Goal: Transaction & Acquisition: Purchase product/service

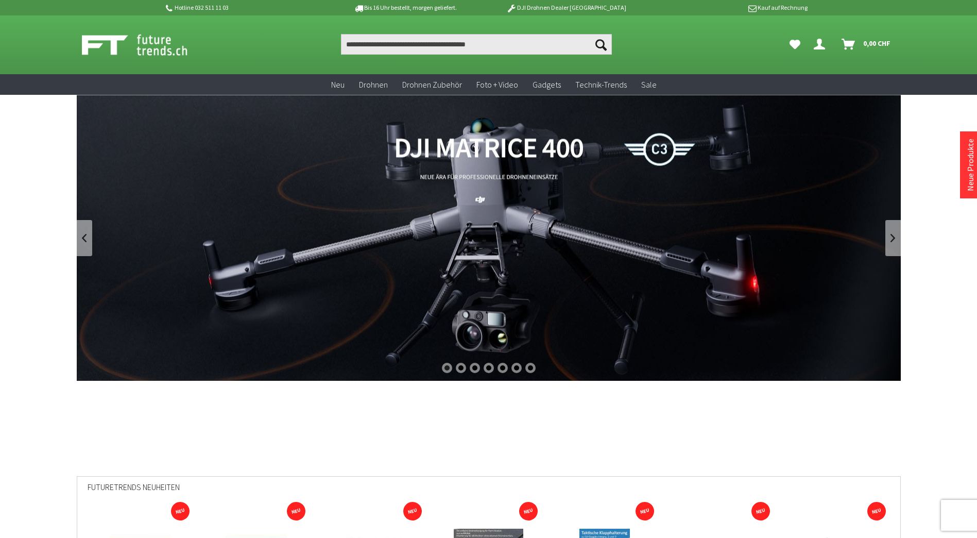
click at [420, 148] on link "DJI Matrice 400" at bounding box center [489, 238] width 824 height 286
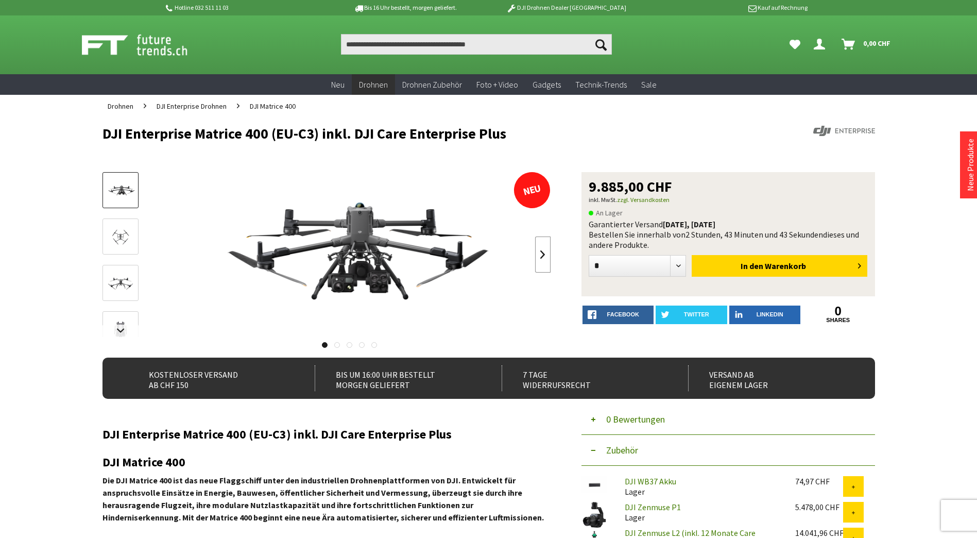
click at [546, 261] on link at bounding box center [542, 254] width 15 height 36
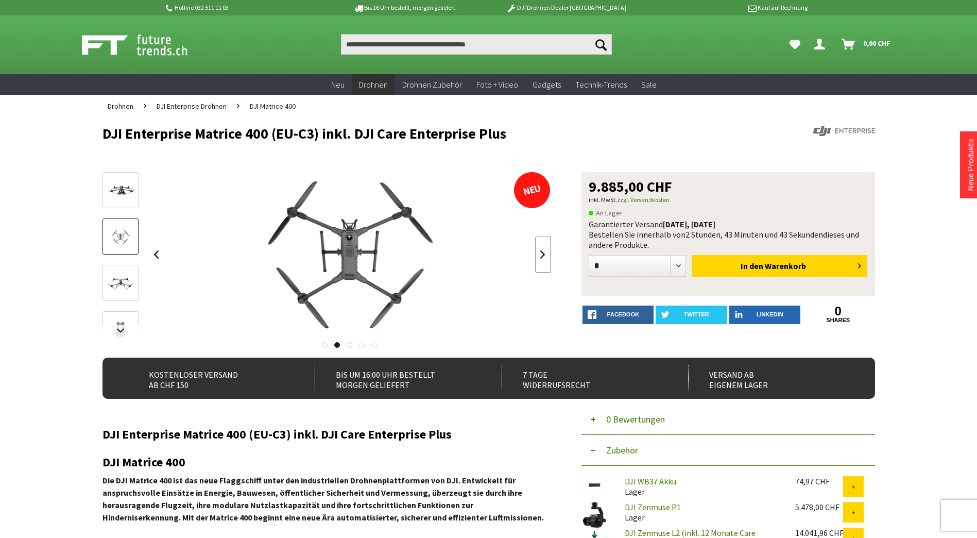
click at [546, 261] on link at bounding box center [542, 254] width 15 height 36
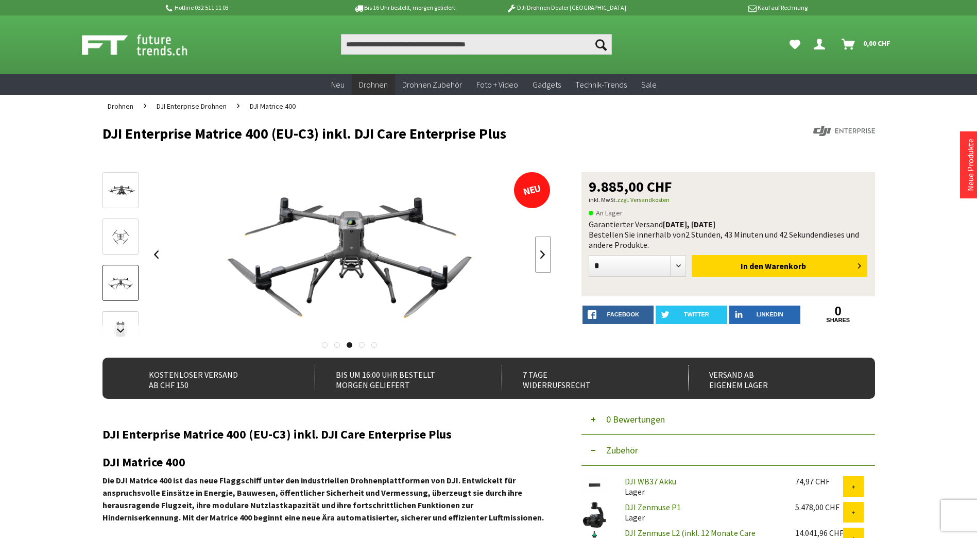
click at [546, 261] on link at bounding box center [542, 254] width 15 height 36
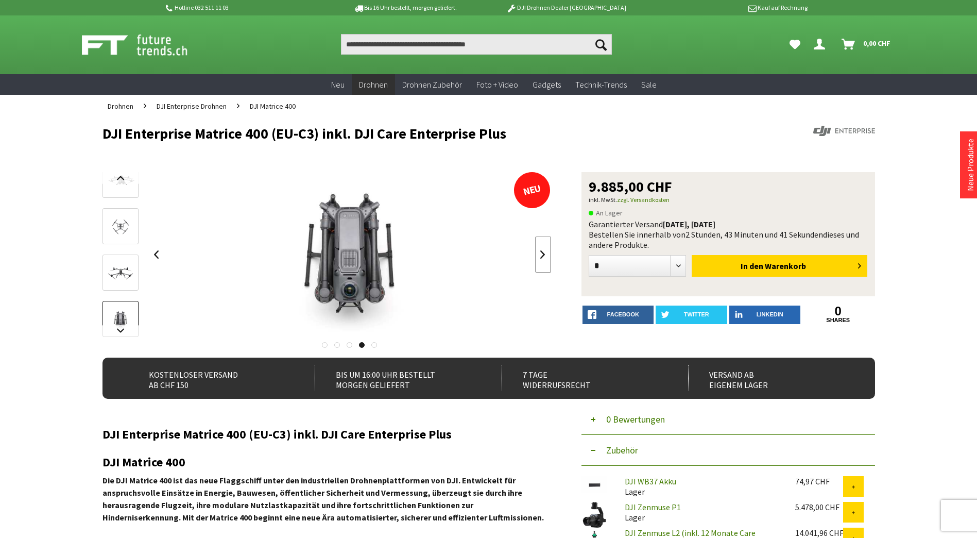
click at [546, 261] on link at bounding box center [542, 254] width 15 height 36
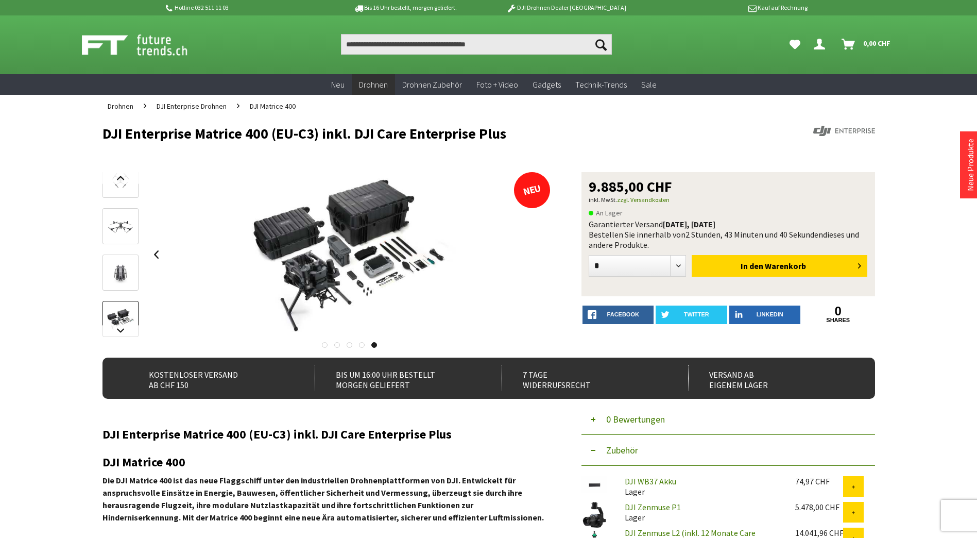
click at [546, 261] on div at bounding box center [350, 254] width 402 height 165
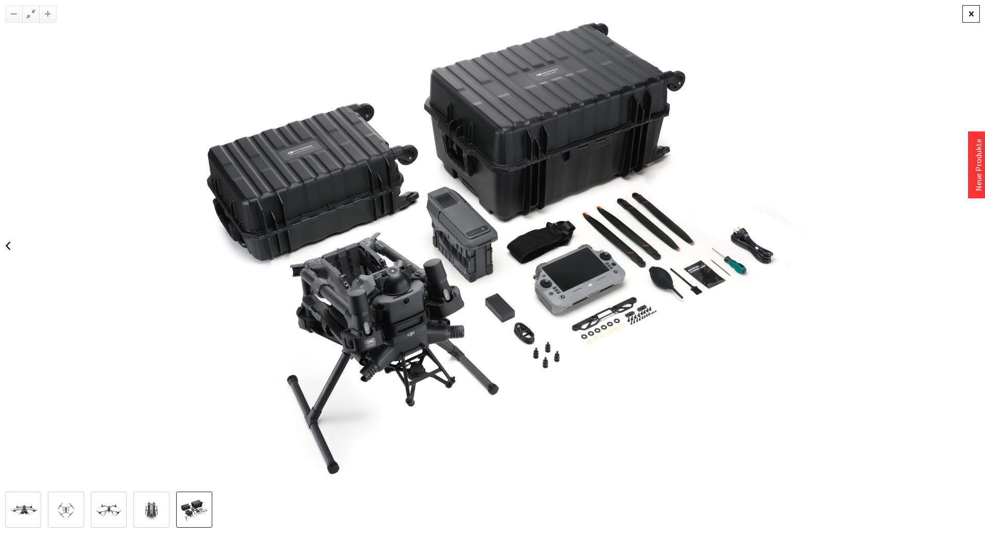
click at [966, 18] on div at bounding box center [971, 14] width 18 height 18
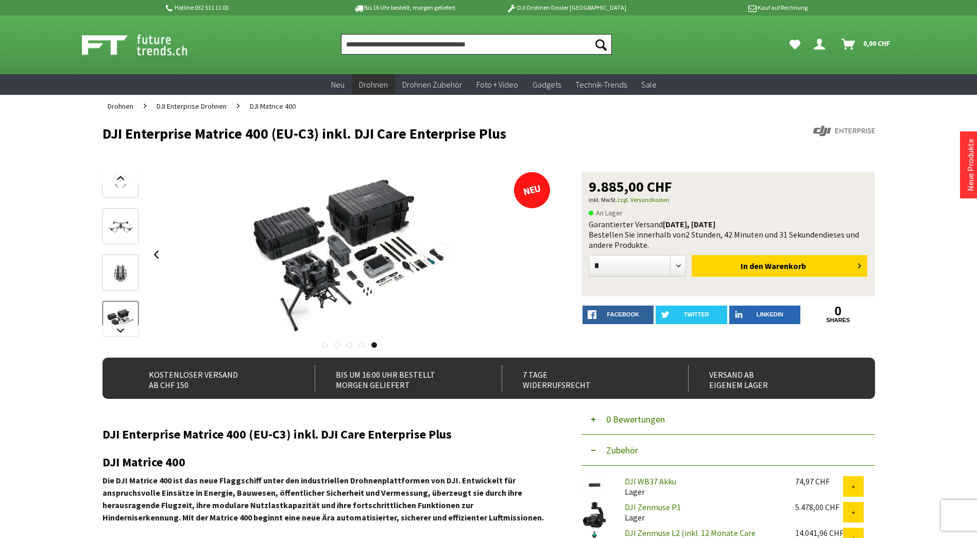
click at [415, 46] on input "Produkt, Marke, Kategorie, EAN, Artikelnummer…" at bounding box center [476, 44] width 271 height 21
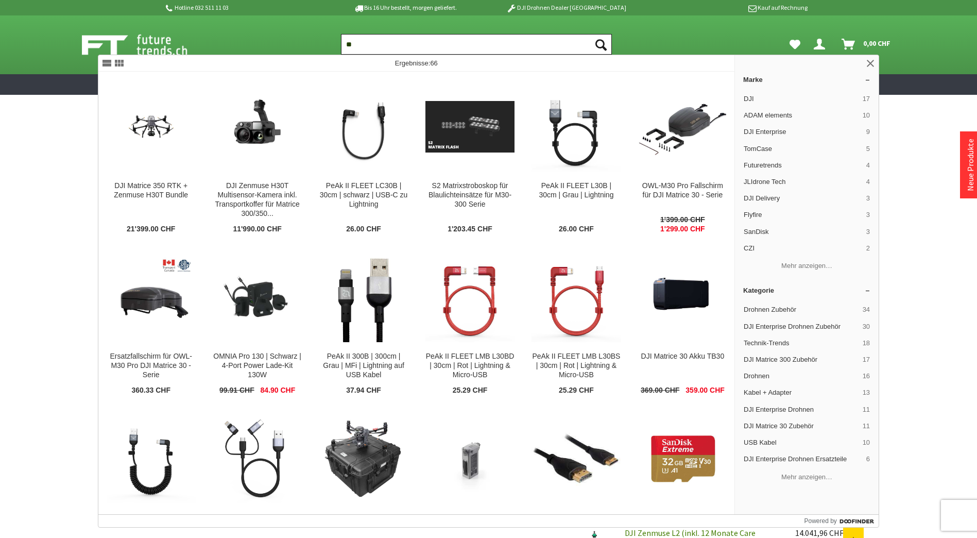
type input "*"
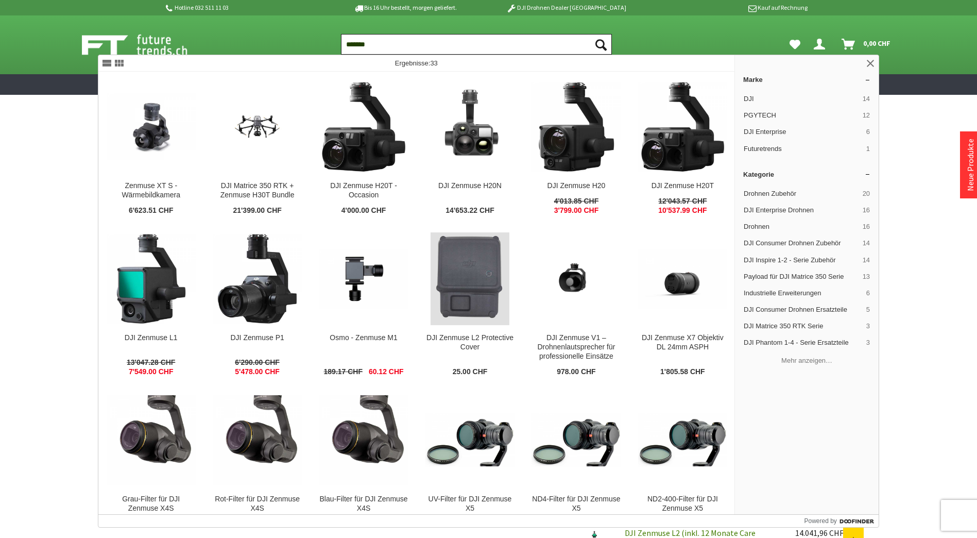
type input "*******"
click at [590, 34] on button "Suchen" at bounding box center [601, 44] width 22 height 21
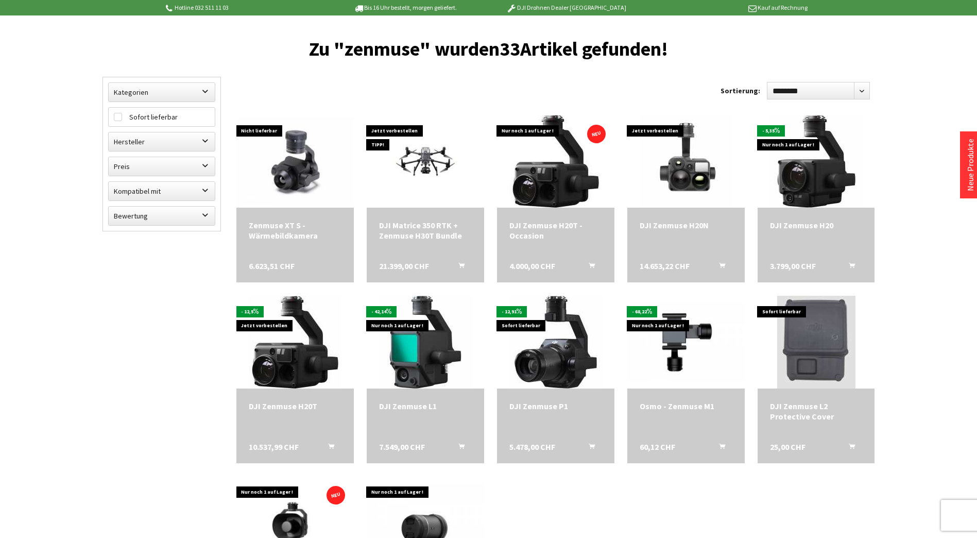
scroll to position [103, 0]
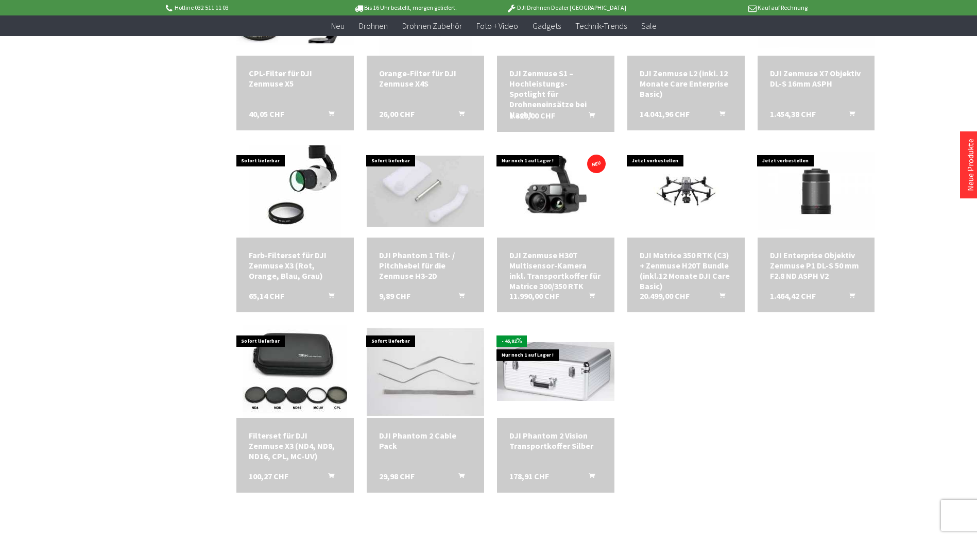
scroll to position [978, 0]
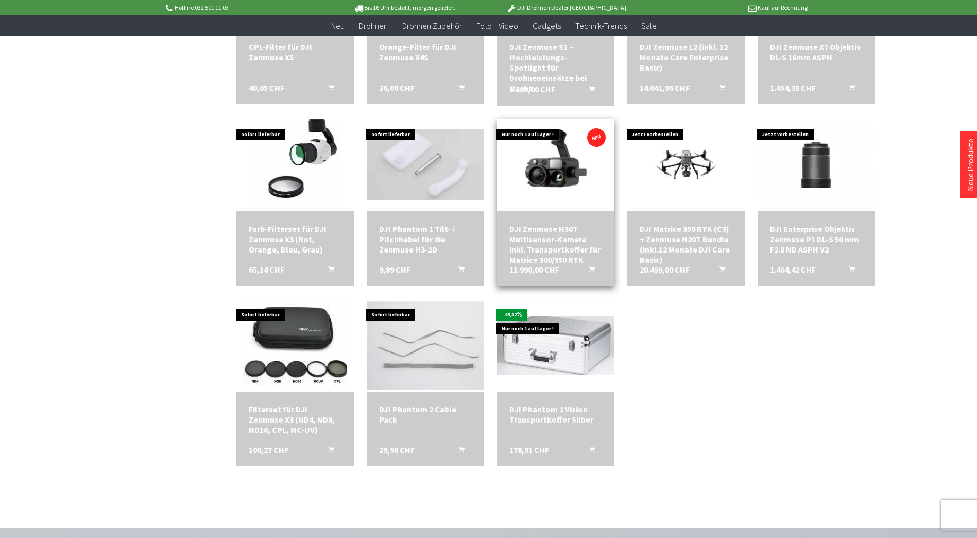
click at [556, 178] on img at bounding box center [555, 165] width 117 height 88
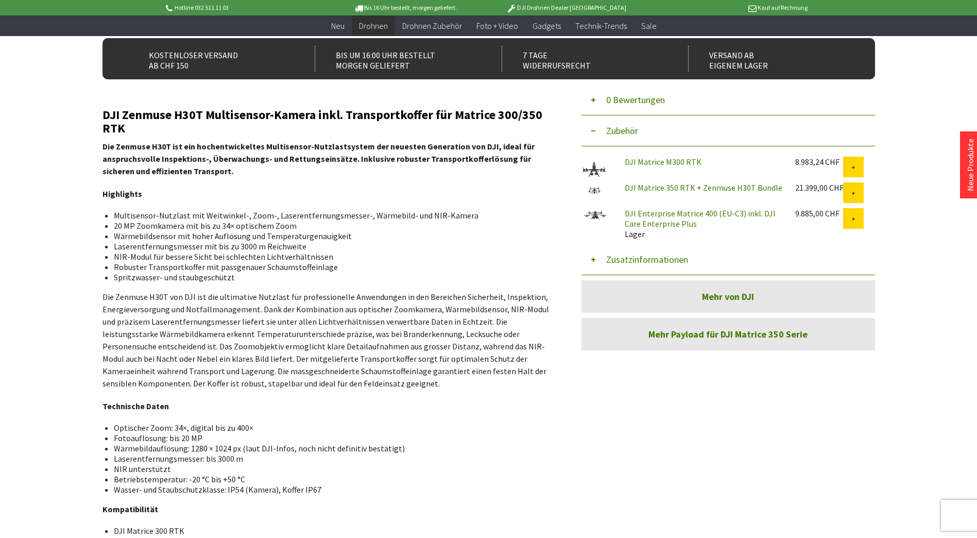
scroll to position [154, 0]
